Goal: Transaction & Acquisition: Subscribe to service/newsletter

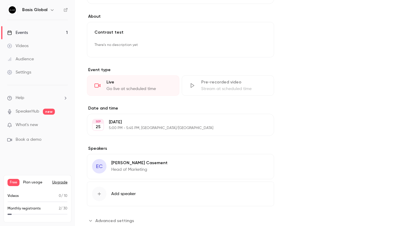
scroll to position [223, 0]
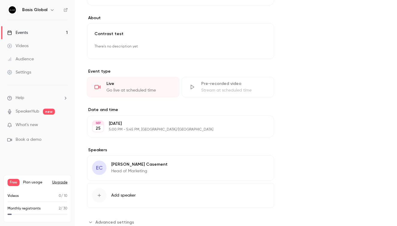
click at [190, 127] on div "[DATE] 5:00 PM - 5:45 PM, [GEOGRAPHIC_DATA]/[GEOGRAPHIC_DATA]" at bounding box center [176, 126] width 134 height 11
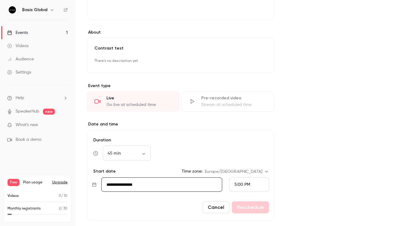
scroll to position [208, 0]
click at [28, 34] on div "Events" at bounding box center [17, 33] width 21 height 6
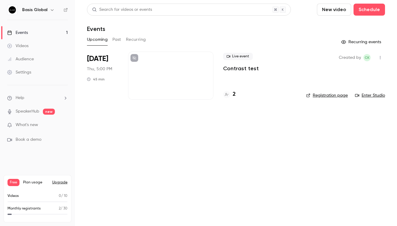
click at [369, 95] on link "Enter Studio" at bounding box center [370, 95] width 30 height 6
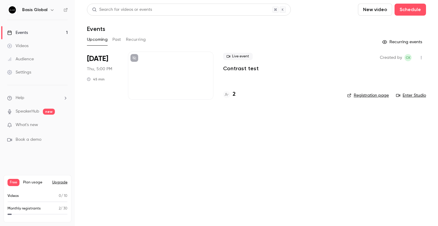
click at [161, 164] on main "Search for videos or events New video Schedule Events Upcoming Past Recurring R…" at bounding box center [256, 113] width 363 height 226
click at [234, 125] on main "Search for videos or events New video Schedule Events Upcoming Past Recurring R…" at bounding box center [256, 113] width 363 height 226
click at [232, 94] on div "2" at bounding box center [229, 94] width 13 height 8
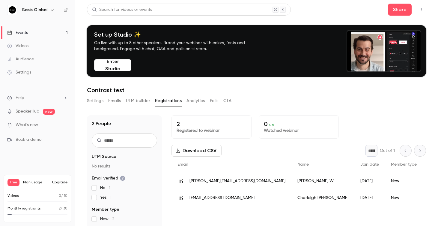
click at [22, 38] on link "Events 1" at bounding box center [37, 32] width 75 height 13
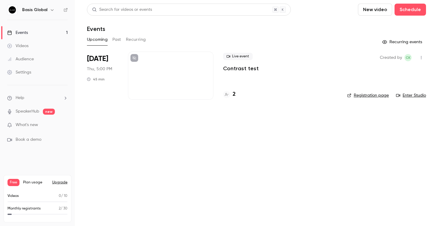
click at [49, 11] on button "button" at bounding box center [52, 9] width 7 height 7
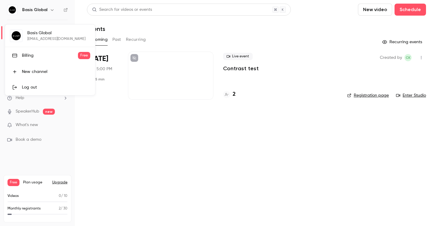
click at [44, 70] on div "New channel" at bounding box center [56, 72] width 68 height 6
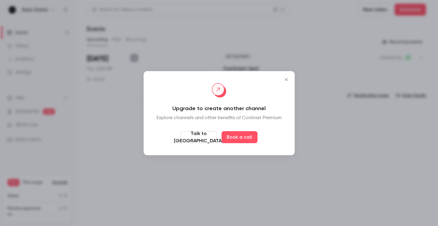
click at [284, 81] on icon "Close" at bounding box center [286, 79] width 7 height 5
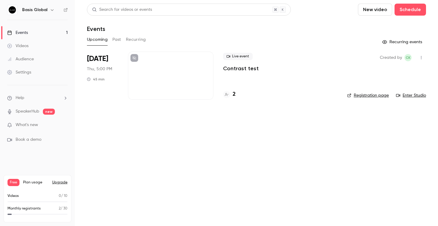
click at [33, 11] on h6 "Basis Global" at bounding box center [34, 10] width 25 height 6
click at [53, 5] on div "Basis Global" at bounding box center [37, 10] width 61 height 10
click at [52, 9] on icon "button" at bounding box center [52, 10] width 5 height 5
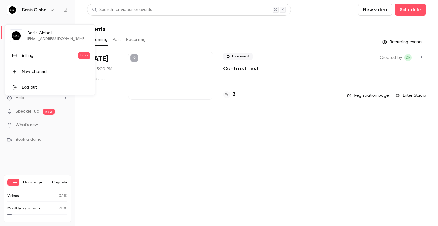
click at [31, 55] on div "Billing" at bounding box center [50, 56] width 56 height 6
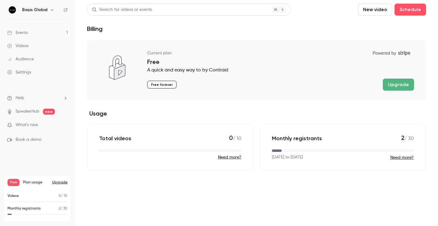
click at [397, 84] on button "Upgrade" at bounding box center [398, 85] width 31 height 12
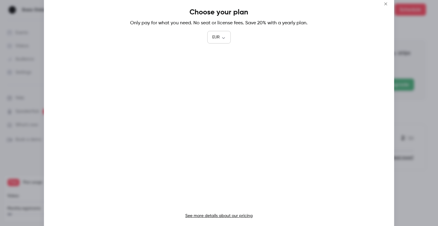
click at [218, 39] on body "Basis Global Events 1 Videos Audience Settings Help SpeakerHub new What's new B…" at bounding box center [219, 113] width 438 height 226
click at [218, 101] on li "GBP" at bounding box center [218, 103] width 23 height 16
type input "***"
click at [215, 214] on link "See more details about our pricing" at bounding box center [219, 216] width 68 height 4
